Goal: Transaction & Acquisition: Purchase product/service

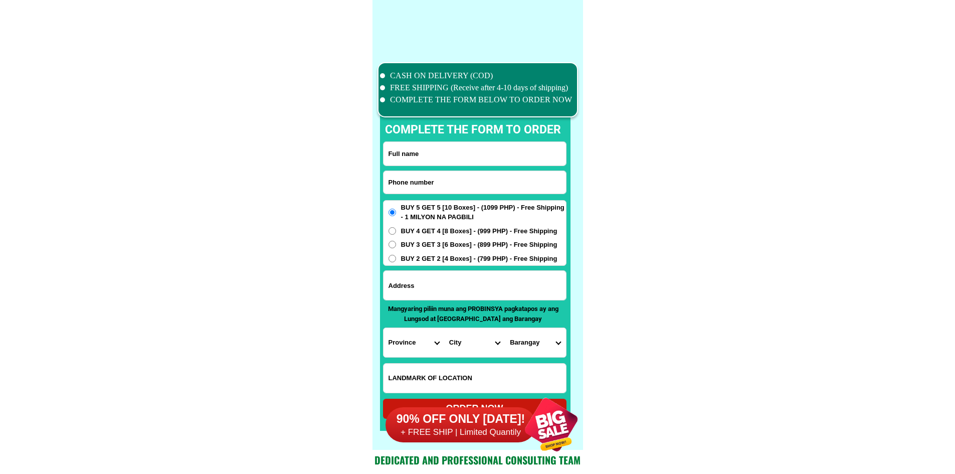
scroll to position [7790, 0]
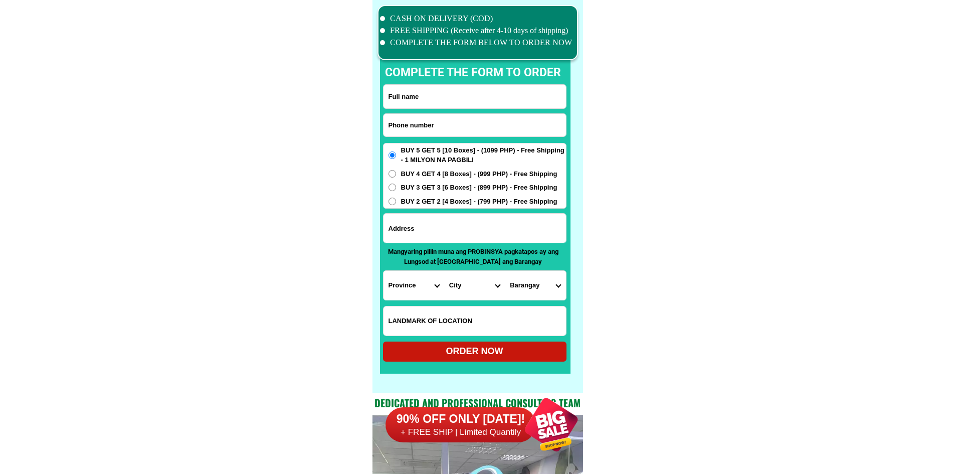
click at [458, 240] on input "Input address" at bounding box center [474, 227] width 182 height 29
paste input "[PERSON_NAME] north Bonol dalanguiring [GEOGRAPHIC_DATA] pangasinan #09650365095"
click at [536, 233] on input "[PERSON_NAME] north Bonol dalanguiring [GEOGRAPHIC_DATA] pangasinan #09650365095" at bounding box center [474, 227] width 182 height 29
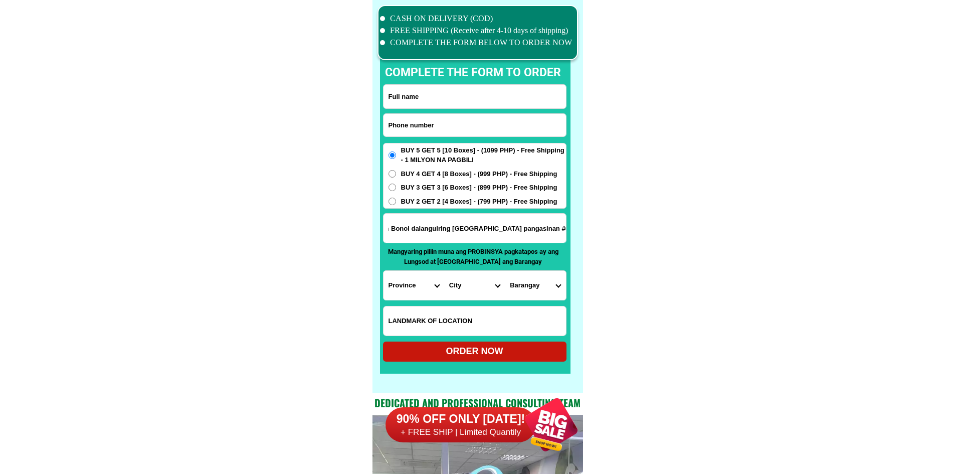
type input "[PERSON_NAME] north Bonol dalanguiring [GEOGRAPHIC_DATA] pangasinan #09650365095"
click at [441, 120] on input "Input phone_number" at bounding box center [474, 125] width 182 height 23
paste input "09650365095"
type input "09650365095"
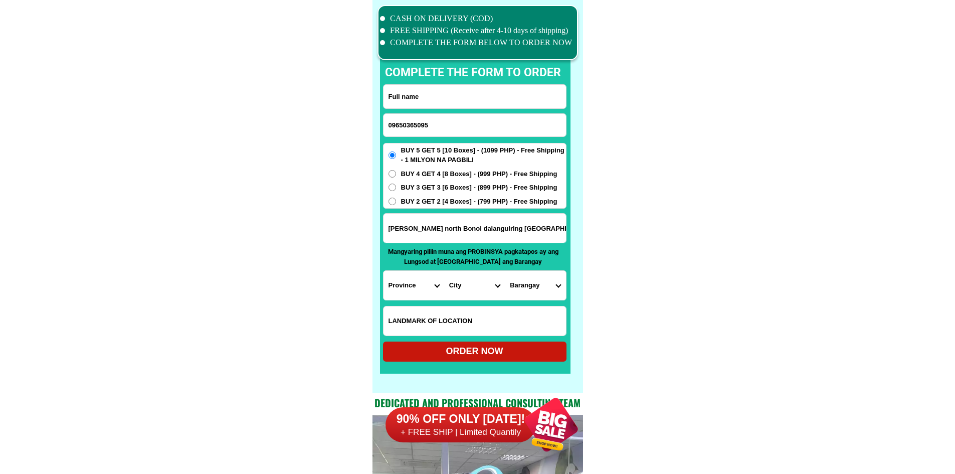
drag, startPoint x: 439, startPoint y: 229, endPoint x: 365, endPoint y: 233, distance: 74.3
click at [464, 94] on input "Input full_name" at bounding box center [474, 97] width 182 height 24
paste input "[PERSON_NAME]"
type input "[PERSON_NAME]"
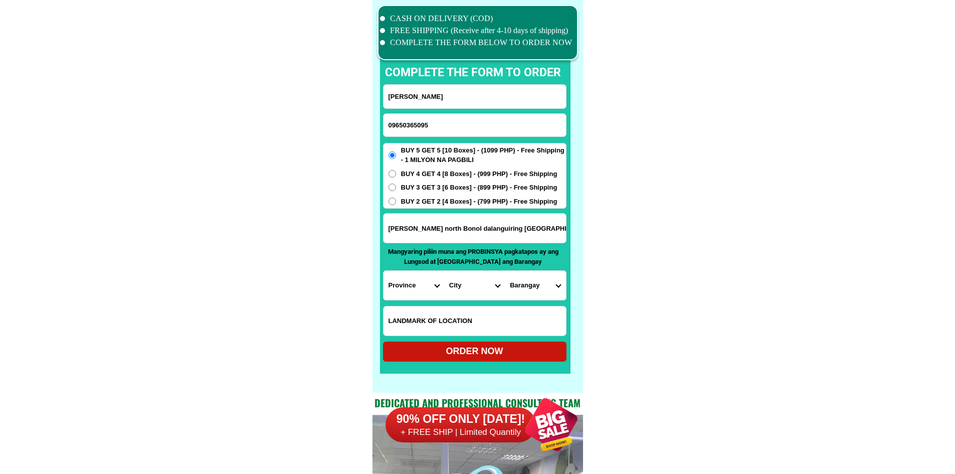
drag, startPoint x: 437, startPoint y: 229, endPoint x: 337, endPoint y: 236, distance: 100.0
type input "north Bonol dalanguiring [GEOGRAPHIC_DATA] pangasinan #09650365095"
click at [401, 285] on select "Province [GEOGRAPHIC_DATA] [GEOGRAPHIC_DATA][PERSON_NAME][GEOGRAPHIC_DATA][GEOG…" at bounding box center [413, 285] width 61 height 29
click at [383, 271] on select "Province [GEOGRAPHIC_DATA] [GEOGRAPHIC_DATA][PERSON_NAME][GEOGRAPHIC_DATA][GEOG…" at bounding box center [413, 285] width 61 height 29
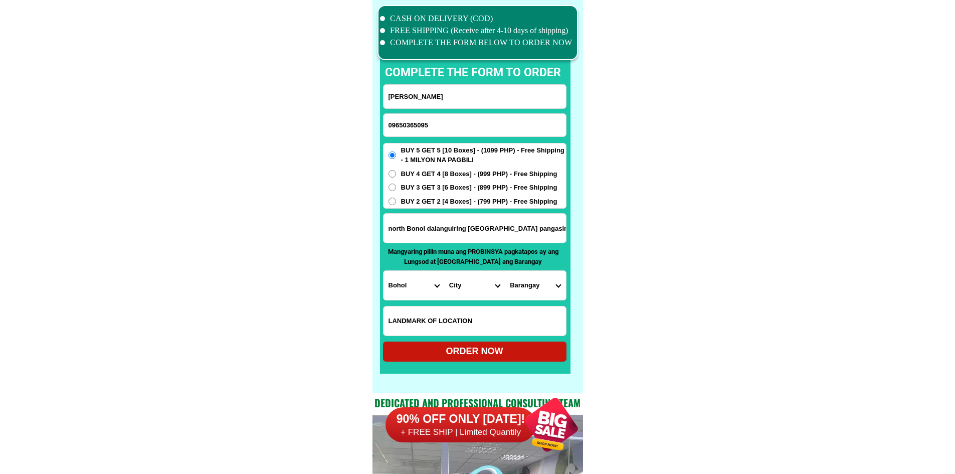
click at [415, 284] on select "Province [GEOGRAPHIC_DATA] [GEOGRAPHIC_DATA][PERSON_NAME][GEOGRAPHIC_DATA][GEOG…" at bounding box center [413, 285] width 61 height 29
select select "63_247"
drag, startPoint x: 608, startPoint y: 282, endPoint x: 584, endPoint y: 288, distance: 24.8
click at [474, 292] on select "City [GEOGRAPHIC_DATA] [PERSON_NAME]-city [GEOGRAPHIC_DATA] [GEOGRAPHIC_DATA] […" at bounding box center [474, 285] width 61 height 29
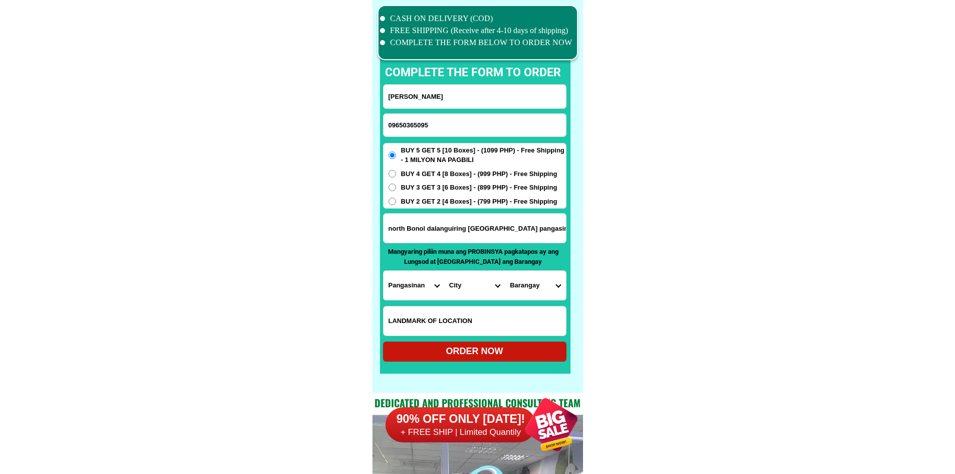
select select "63_2474981"
drag, startPoint x: 745, startPoint y: 301, endPoint x: 717, endPoint y: 302, distance: 28.1
click at [546, 287] on select "Barangay Angatel [GEOGRAPHIC_DATA] [GEOGRAPHIC_DATA] [GEOGRAPHIC_DATA] [GEOGRAP…" at bounding box center [535, 285] width 61 height 29
select select "63_24749812068"
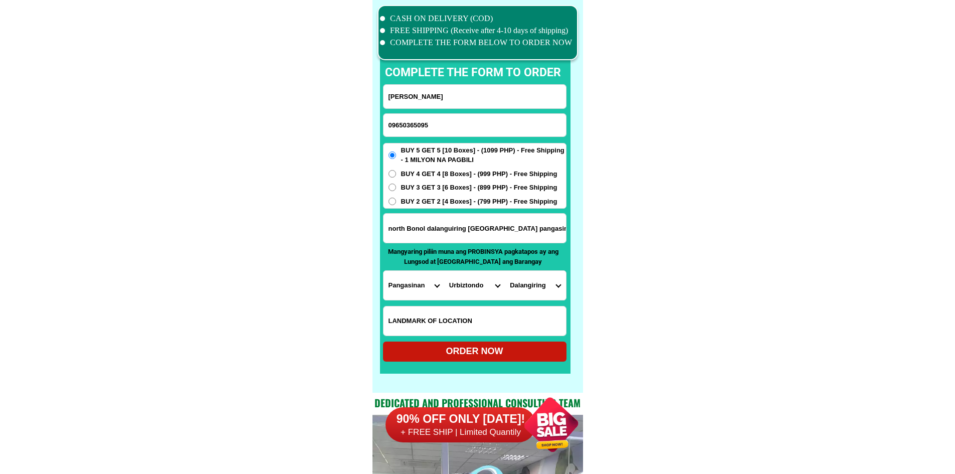
click at [517, 353] on div "ORDER NOW" at bounding box center [474, 351] width 183 height 14
type input "north Bonol dalanguiring [GEOGRAPHIC_DATA] pangasinan #09650365095"
radio input "true"
